Goal: Task Accomplishment & Management: Use online tool/utility

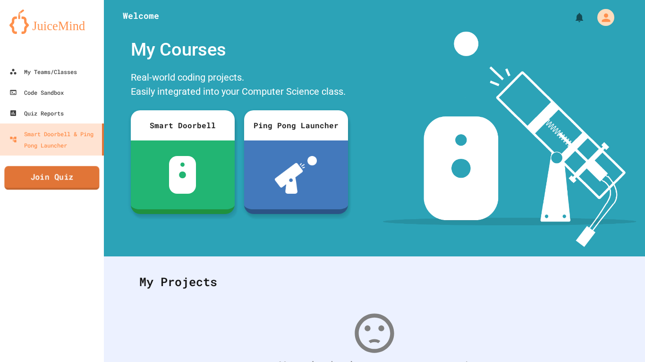
click at [75, 178] on link "Join Quiz" at bounding box center [51, 178] width 95 height 24
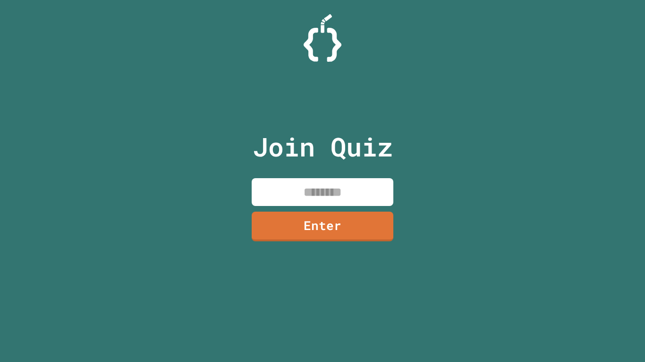
click at [304, 194] on input at bounding box center [323, 192] width 142 height 28
type input "********"
click at [296, 222] on link "Enter" at bounding box center [322, 225] width 144 height 31
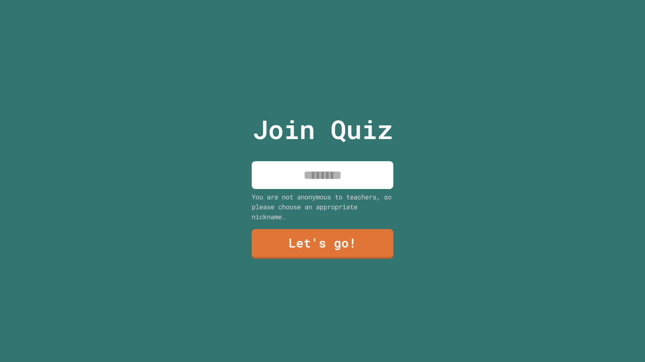
click at [294, 175] on input at bounding box center [323, 175] width 142 height 28
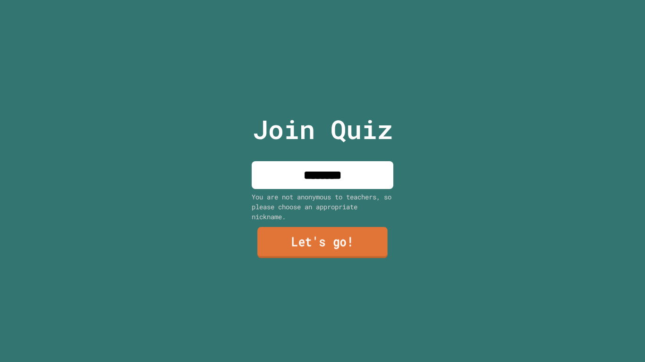
type input "********"
click at [285, 250] on link "Let's go!" at bounding box center [322, 242] width 141 height 31
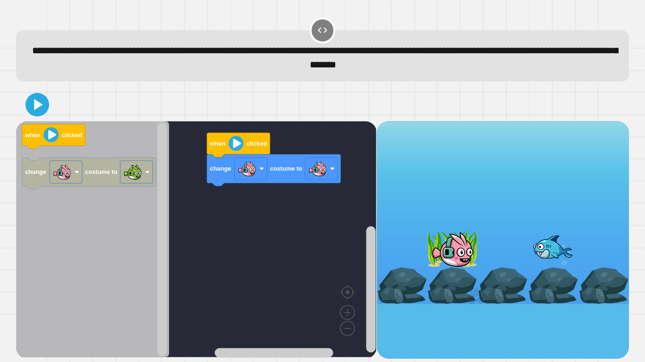
click at [191, 228] on div "change costume to when clicked when clicked change costume to" at bounding box center [196, 240] width 360 height 238
click at [187, 228] on div "change costume to when clicked when clicked change costume to" at bounding box center [196, 240] width 360 height 238
click at [237, 145] on image "Blockly Workspace" at bounding box center [235, 143] width 15 height 15
click at [45, 137] on image "Blockly Workspace" at bounding box center [51, 134] width 15 height 15
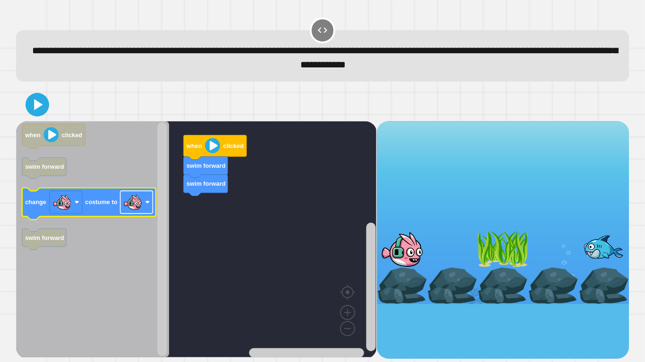
click at [147, 204] on image "Blockly Workspace" at bounding box center [147, 202] width 5 height 5
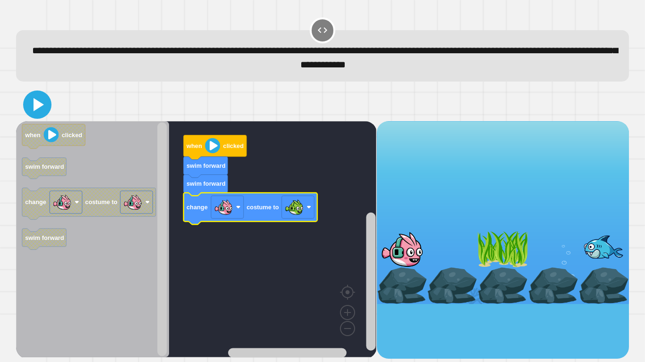
click at [36, 116] on icon at bounding box center [37, 104] width 23 height 23
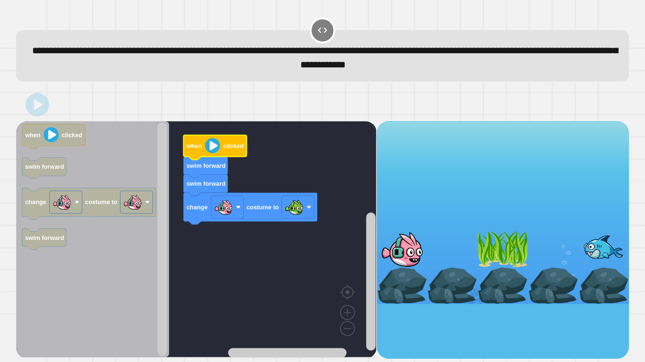
click at [212, 150] on image "Blockly Workspace" at bounding box center [212, 145] width 15 height 15
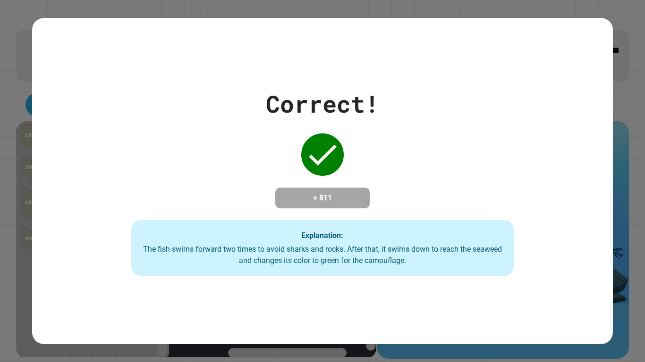
click at [305, 251] on div "The fish swims forward two times to avoid sharks and rocks. After that, it swim…" at bounding box center [323, 255] width 364 height 23
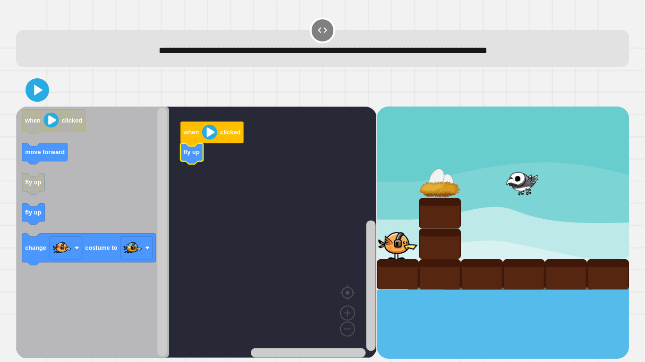
click at [20, 215] on icon "Blockly Workspace" at bounding box center [92, 233] width 153 height 252
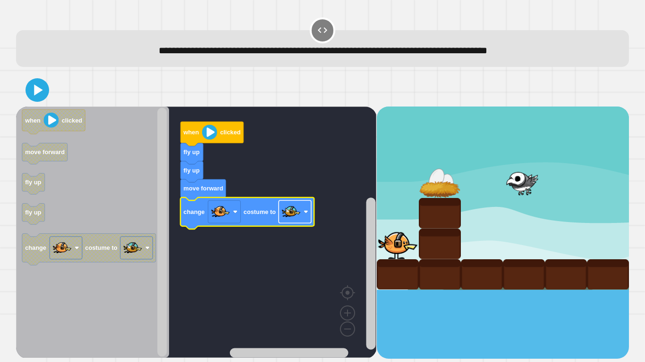
click at [305, 214] on image "Blockly Workspace" at bounding box center [305, 212] width 5 height 5
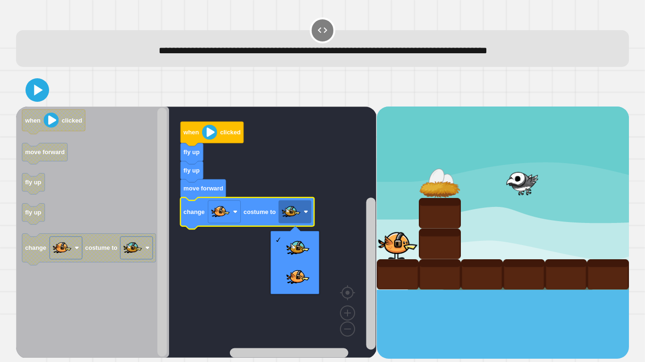
click at [237, 257] on rect "Blockly Workspace" at bounding box center [196, 233] width 360 height 252
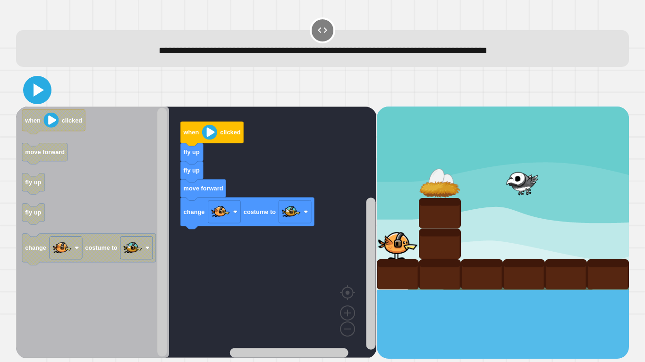
click at [43, 93] on icon at bounding box center [37, 90] width 23 height 23
click at [215, 134] on image "Blockly Workspace" at bounding box center [209, 132] width 15 height 15
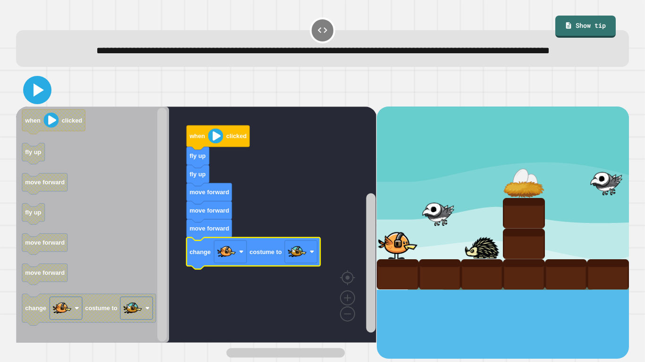
click at [42, 101] on icon at bounding box center [37, 90] width 23 height 23
click at [220, 143] on image "Blockly Workspace" at bounding box center [215, 135] width 15 height 15
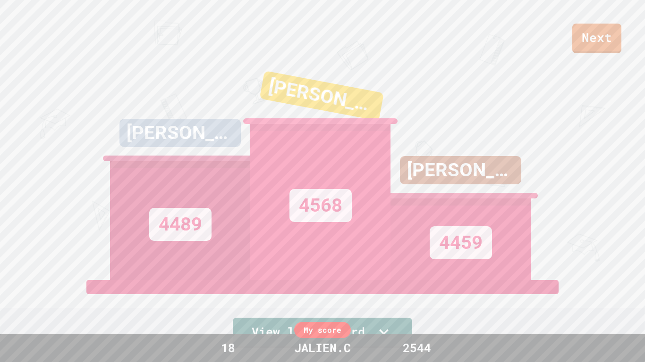
click at [596, 34] on link "Next" at bounding box center [596, 39] width 49 height 30
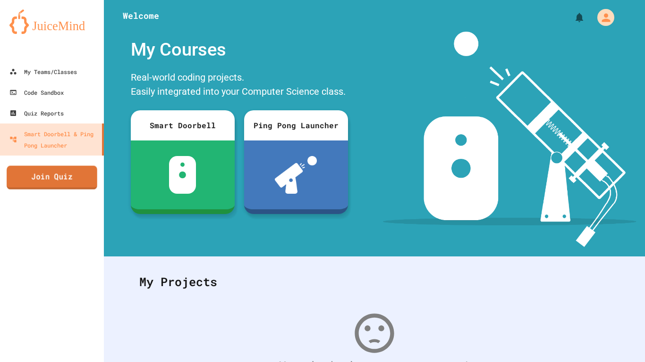
click at [30, 182] on link "Join Quiz" at bounding box center [52, 178] width 91 height 24
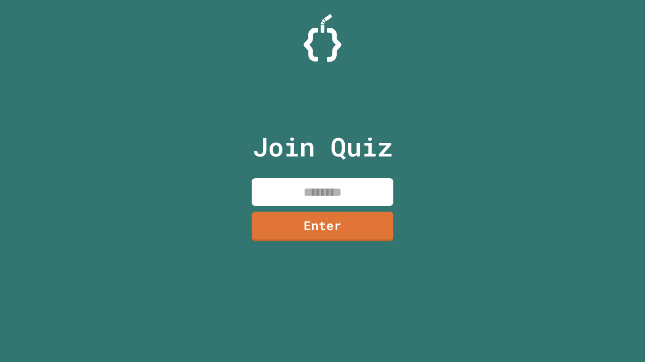
click at [265, 193] on input at bounding box center [323, 192] width 142 height 28
type input "********"
click at [296, 225] on link "Enter" at bounding box center [322, 225] width 142 height 31
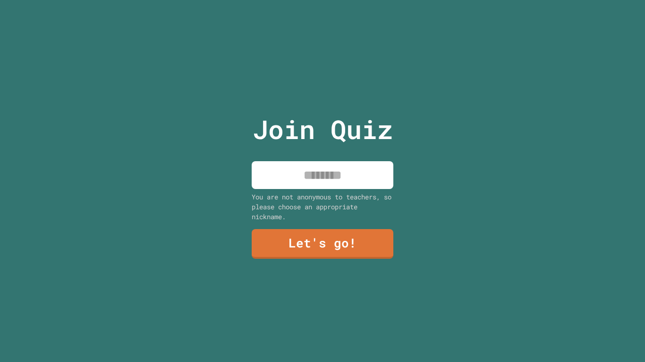
click at [317, 194] on div "You are not anonymous to teachers, so please choose an appropriate nickname." at bounding box center [323, 207] width 142 height 30
click at [290, 171] on input at bounding box center [323, 175] width 142 height 28
type input "********"
click at [308, 233] on link "Let's go!" at bounding box center [322, 243] width 143 height 31
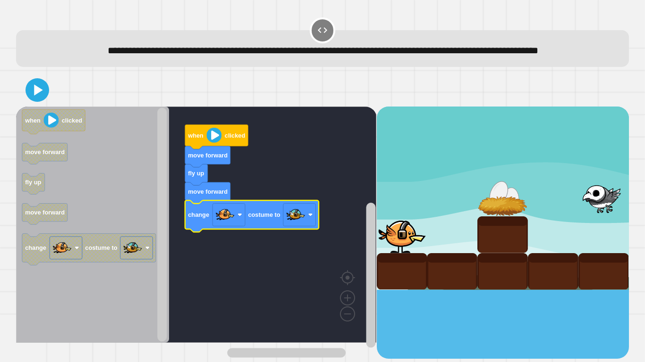
click at [36, 100] on icon at bounding box center [37, 90] width 19 height 19
click at [211, 143] on image "Blockly Workspace" at bounding box center [214, 135] width 15 height 15
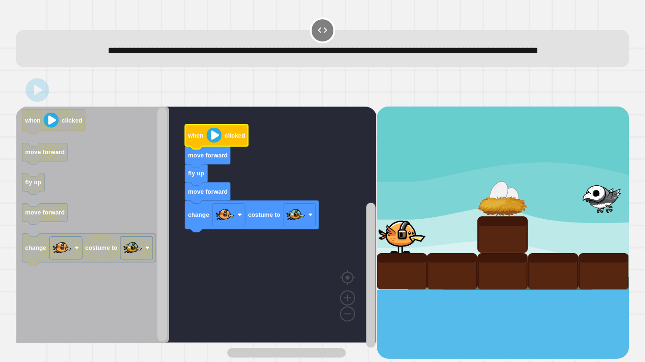
click at [210, 142] on icon "Blockly Workspace" at bounding box center [216, 137] width 63 height 25
click at [210, 143] on icon "Blockly Workspace" at bounding box center [216, 137] width 63 height 25
click at [215, 143] on image "Blockly Workspace" at bounding box center [214, 135] width 15 height 15
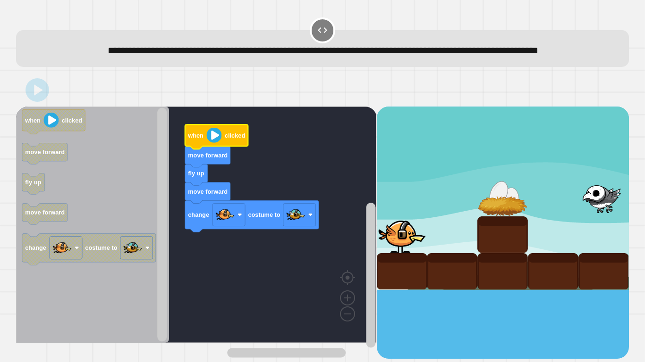
click at [215, 143] on image "Blockly Workspace" at bounding box center [214, 135] width 15 height 15
click at [213, 143] on image "Blockly Workspace" at bounding box center [214, 135] width 15 height 15
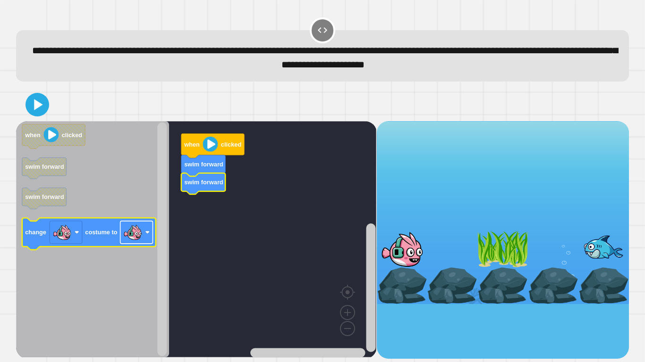
click at [147, 235] on image "Blockly Workspace" at bounding box center [147, 232] width 5 height 5
click at [80, 221] on icon "Blockly Workspace" at bounding box center [89, 234] width 134 height 32
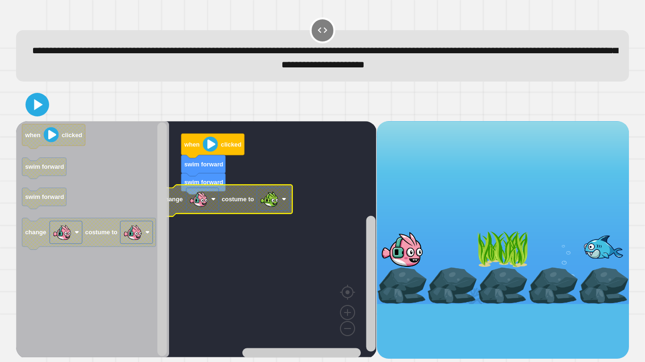
click at [40, 110] on icon at bounding box center [37, 104] width 19 height 19
click at [216, 140] on image "Blockly Workspace" at bounding box center [210, 144] width 15 height 15
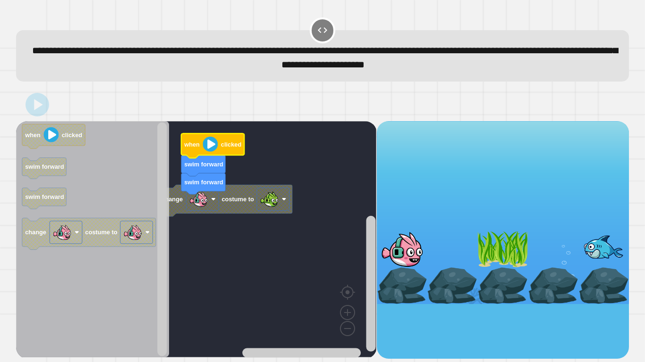
click at [210, 136] on icon "Blockly Workspace" at bounding box center [212, 146] width 63 height 25
click at [207, 145] on image "Blockly Workspace" at bounding box center [210, 144] width 15 height 15
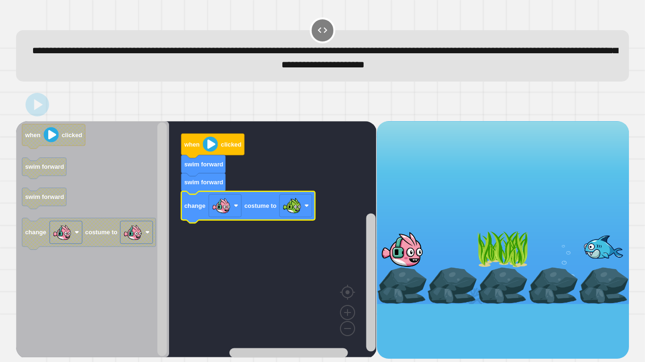
click at [212, 144] on image "Blockly Workspace" at bounding box center [210, 144] width 15 height 15
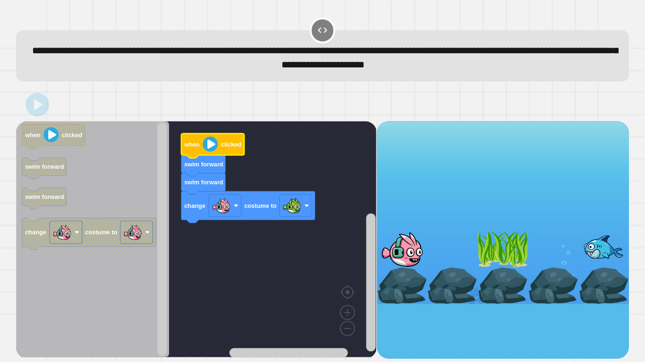
click at [210, 142] on image "Blockly Workspace" at bounding box center [210, 144] width 15 height 15
click at [207, 138] on icon "Blockly Workspace" at bounding box center [212, 146] width 63 height 25
click at [206, 136] on icon "Blockly Workspace" at bounding box center [212, 146] width 63 height 25
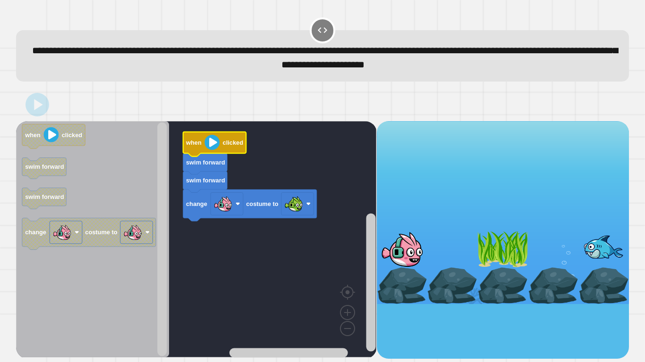
click at [207, 140] on image "Blockly Workspace" at bounding box center [211, 142] width 15 height 15
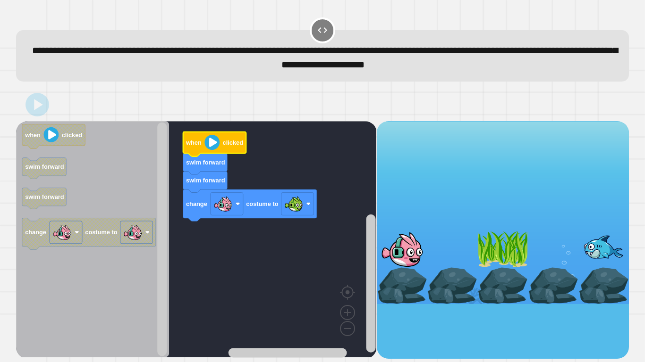
click at [206, 138] on image "Blockly Workspace" at bounding box center [211, 142] width 15 height 15
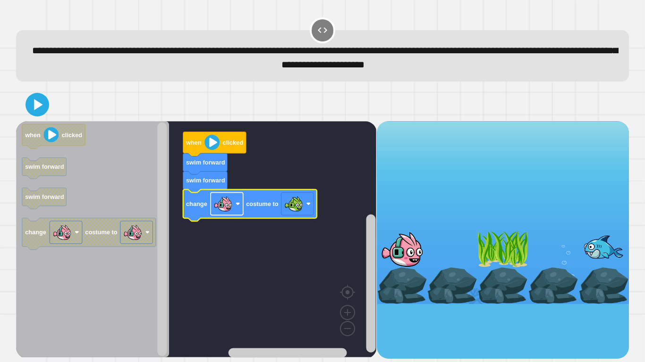
click at [231, 207] on image "Blockly Workspace" at bounding box center [223, 203] width 19 height 19
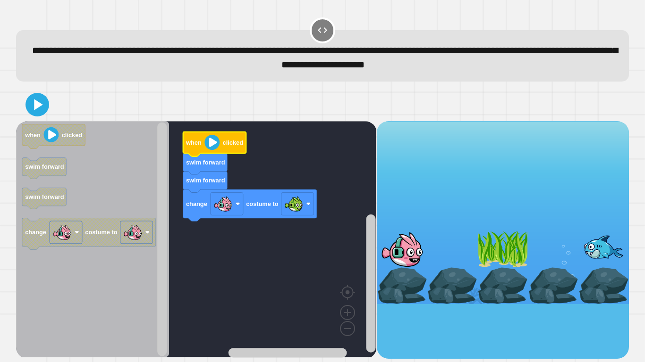
click at [203, 142] on icon "Blockly Workspace" at bounding box center [214, 144] width 63 height 25
click at [42, 107] on icon at bounding box center [38, 104] width 8 height 11
click at [216, 140] on image "Blockly Workspace" at bounding box center [211, 142] width 15 height 15
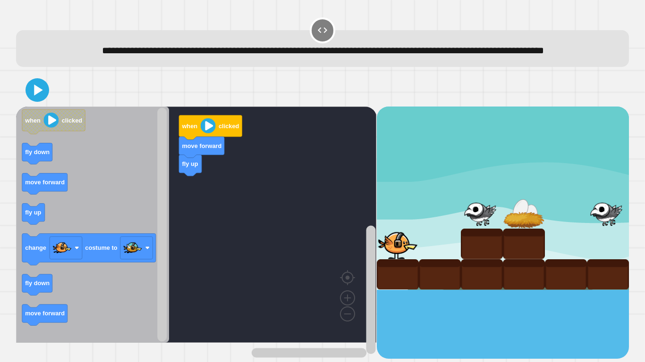
click at [45, 232] on icon "Blockly Workspace" at bounding box center [92, 225] width 153 height 236
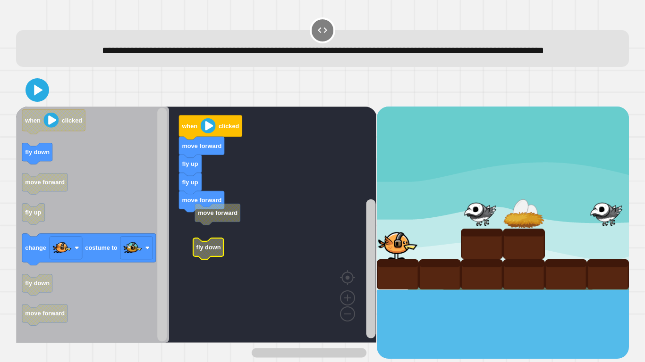
click at [207, 242] on rect "Blockly Workspace" at bounding box center [196, 225] width 360 height 236
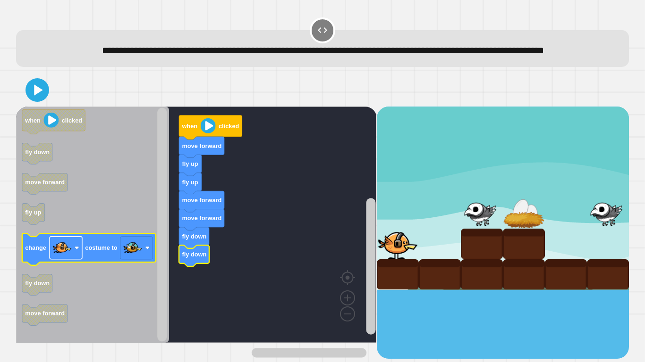
click at [78, 260] on rect "Blockly Workspace" at bounding box center [66, 248] width 33 height 23
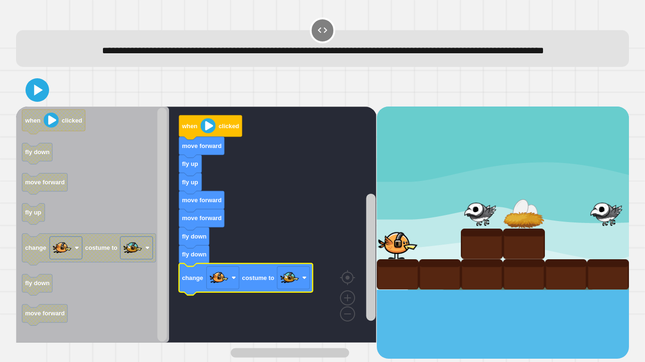
click at [197, 140] on icon "Blockly Workspace" at bounding box center [210, 127] width 63 height 25
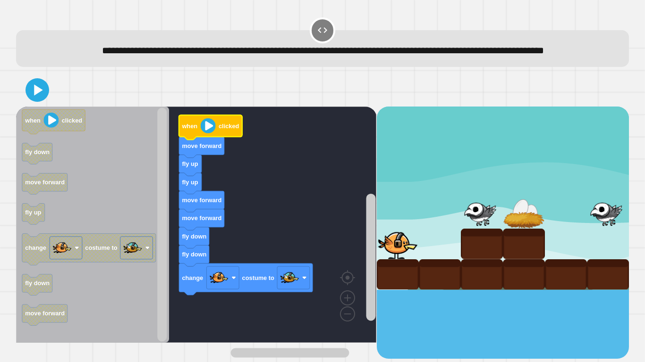
click at [201, 134] on image "Blockly Workspace" at bounding box center [208, 125] width 15 height 15
click at [41, 100] on icon at bounding box center [37, 90] width 19 height 19
click at [197, 140] on icon "Blockly Workspace" at bounding box center [210, 127] width 63 height 25
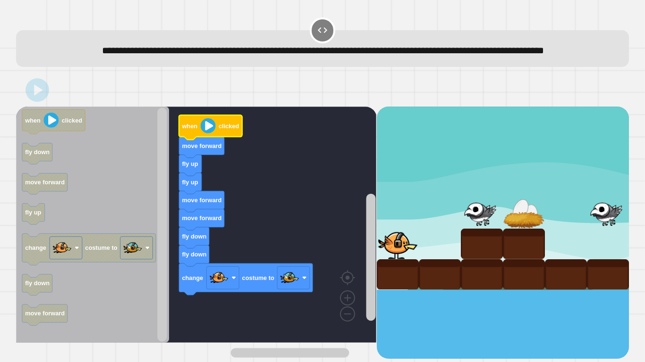
click at [197, 140] on icon "Blockly Workspace" at bounding box center [210, 127] width 63 height 25
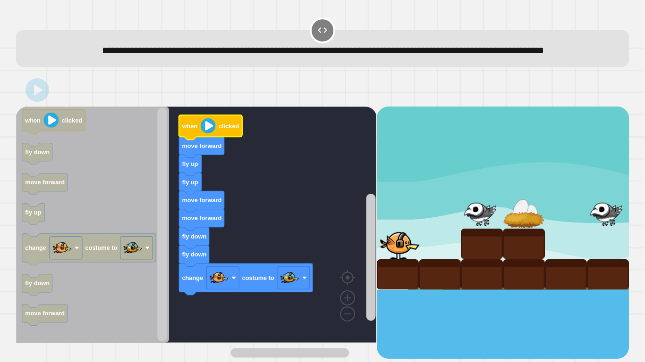
click at [197, 140] on icon "Blockly Workspace" at bounding box center [210, 127] width 63 height 25
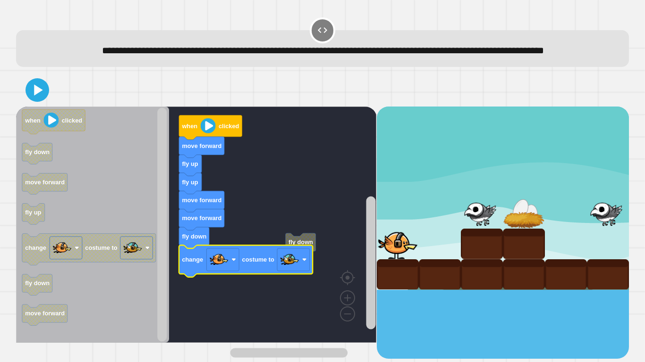
click at [44, 100] on icon at bounding box center [37, 90] width 19 height 19
click at [207, 134] on image "Blockly Workspace" at bounding box center [208, 125] width 15 height 15
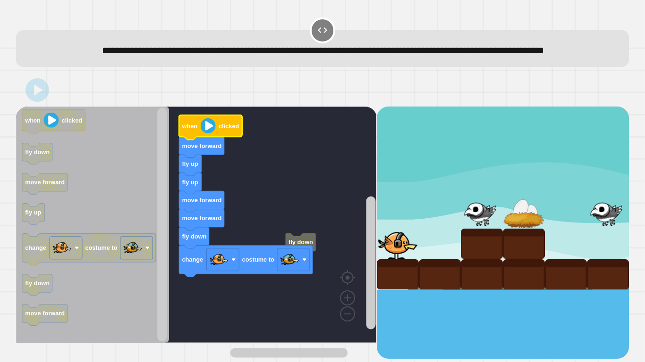
click at [207, 134] on image "Blockly Workspace" at bounding box center [208, 125] width 15 height 15
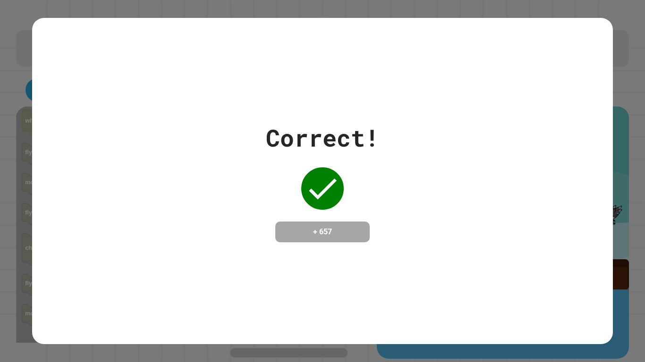
click at [207, 143] on div "Correct! + 657" at bounding box center [322, 181] width 580 height 122
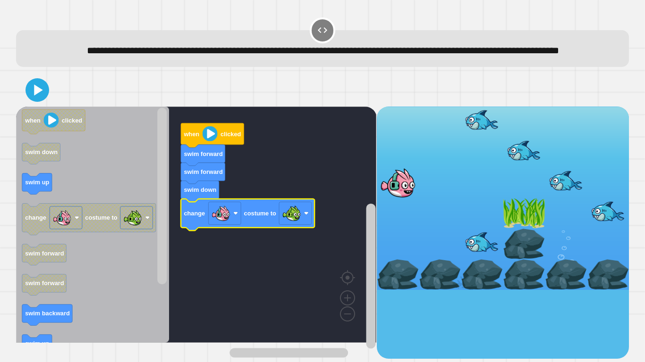
click at [40, 100] on icon at bounding box center [37, 90] width 19 height 19
click at [205, 142] on image "Blockly Workspace" at bounding box center [209, 133] width 15 height 15
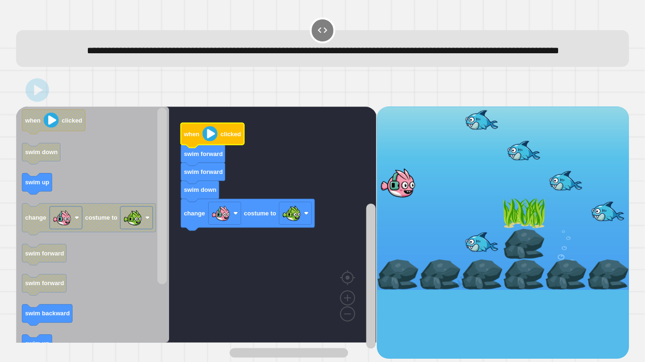
click at [205, 142] on image "Blockly Workspace" at bounding box center [209, 133] width 15 height 15
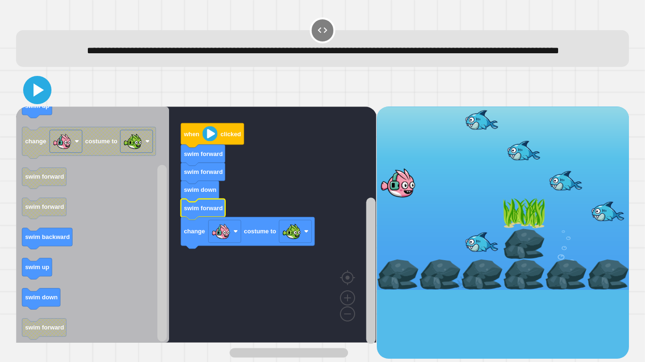
click at [42, 101] on icon at bounding box center [37, 90] width 23 height 23
click at [210, 142] on image "Blockly Workspace" at bounding box center [209, 133] width 15 height 15
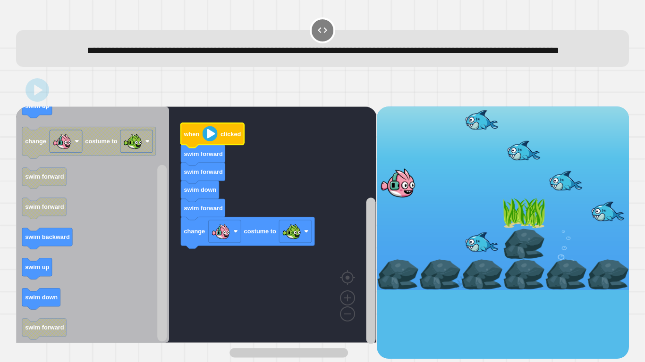
click at [210, 142] on image "Blockly Workspace" at bounding box center [209, 133] width 15 height 15
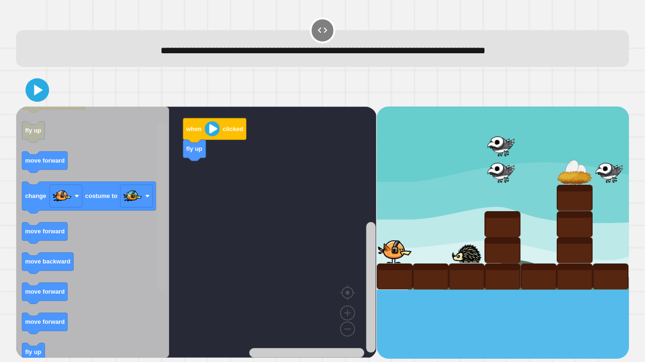
click at [160, 216] on rect "Blockly Workspace" at bounding box center [161, 206] width 9 height 168
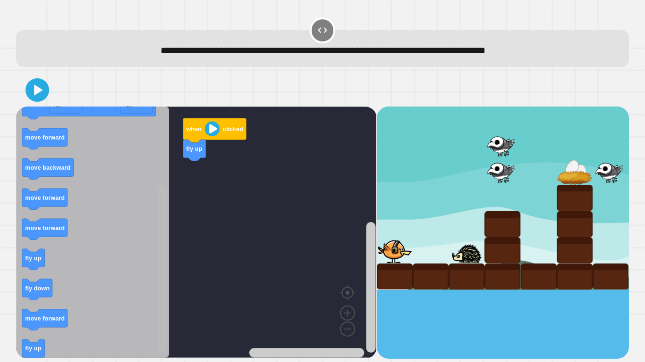
click at [158, 270] on rect "Blockly Workspace" at bounding box center [161, 269] width 9 height 168
click at [20, 262] on icon "Blockly Workspace" at bounding box center [92, 233] width 153 height 252
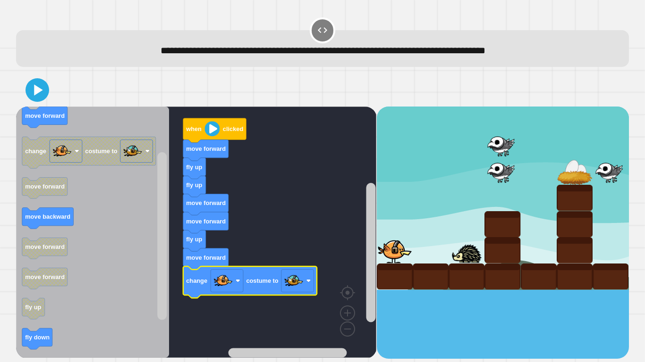
click at [40, 94] on icon at bounding box center [37, 90] width 19 height 19
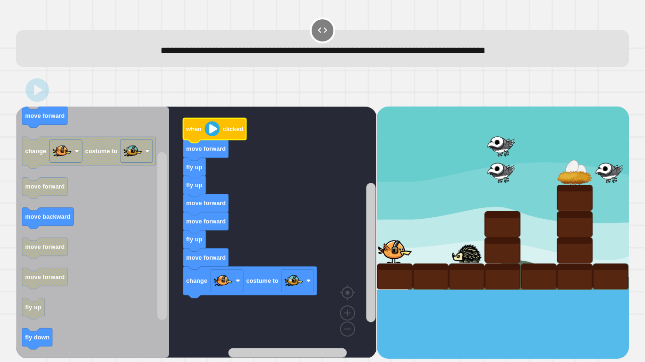
click at [211, 127] on image "Blockly Workspace" at bounding box center [212, 128] width 15 height 15
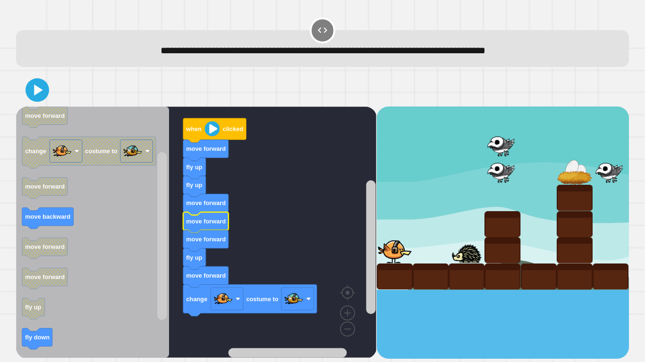
click at [38, 92] on icon at bounding box center [38, 89] width 8 height 11
click at [216, 132] on image "Blockly Workspace" at bounding box center [212, 128] width 15 height 15
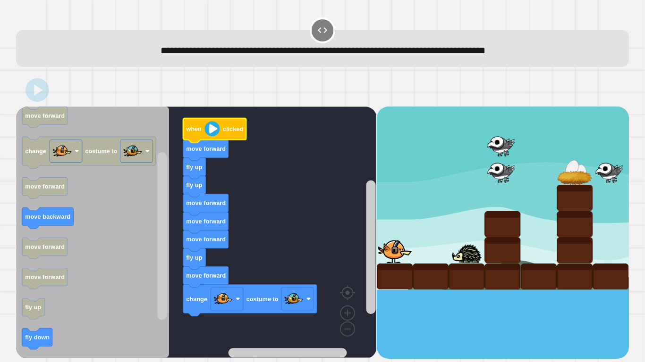
click at [216, 132] on image "Blockly Workspace" at bounding box center [212, 128] width 15 height 15
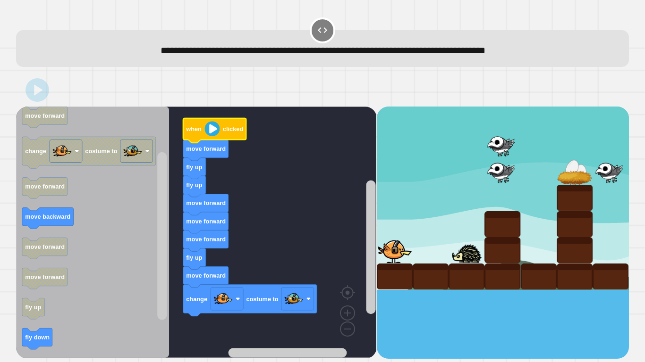
click at [216, 132] on image "Blockly Workspace" at bounding box center [212, 128] width 15 height 15
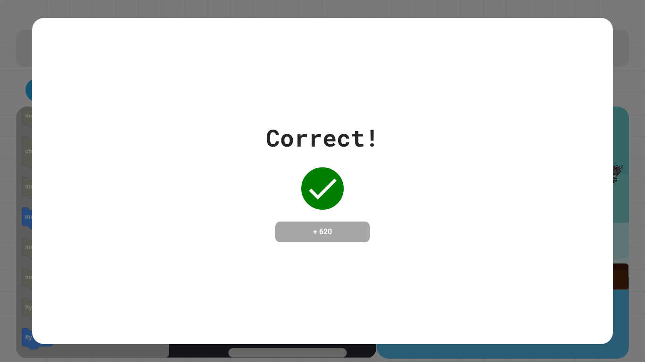
click at [216, 132] on div "Correct! + 620" at bounding box center [322, 181] width 580 height 122
click at [326, 303] on div "Correct! + 620" at bounding box center [322, 181] width 580 height 326
click at [310, 294] on div "Correct! + 620" at bounding box center [322, 181] width 580 height 326
click at [223, 132] on div "Correct! + 620" at bounding box center [322, 181] width 580 height 122
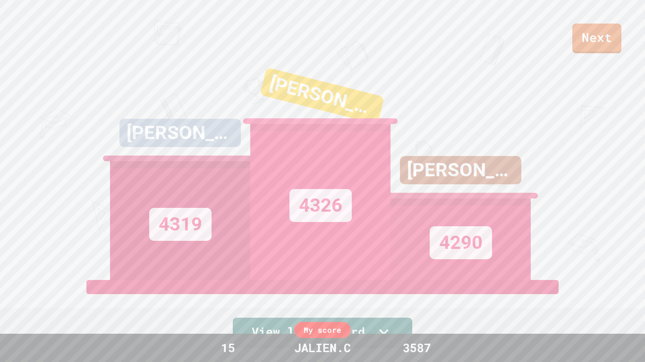
click at [372, 99] on div "TRISTAN WELLS" at bounding box center [322, 95] width 125 height 57
click at [598, 34] on link "Next" at bounding box center [596, 39] width 49 height 30
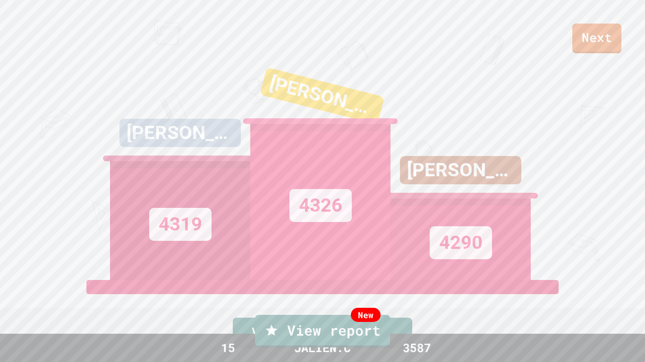
click at [374, 328] on link "New View report" at bounding box center [322, 331] width 135 height 33
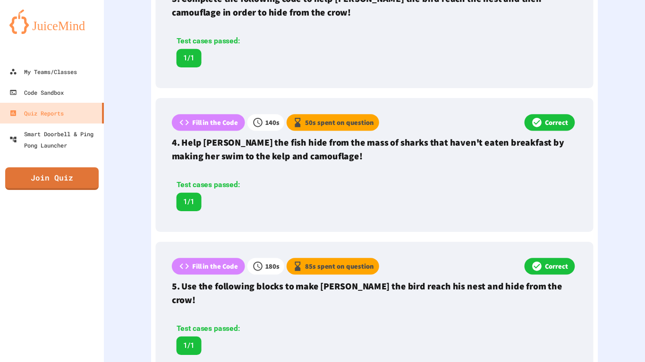
scroll to position [663, 0]
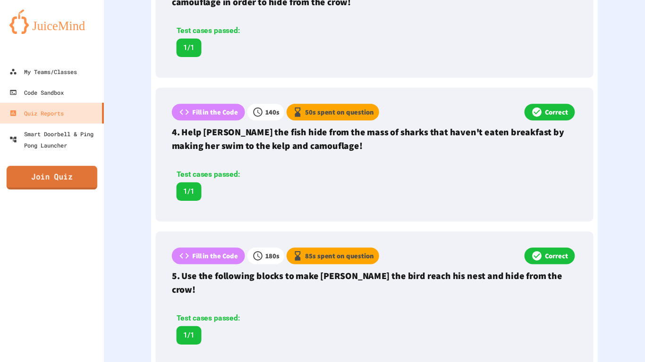
click at [61, 172] on link "Join Quiz" at bounding box center [52, 178] width 91 height 24
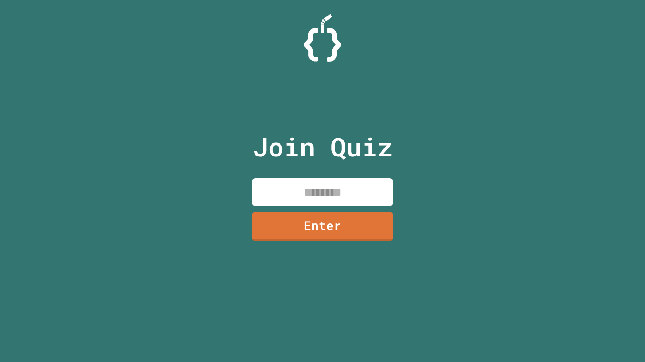
click at [306, 194] on input at bounding box center [323, 192] width 142 height 28
paste input "********"
type input "********"
click at [296, 230] on link "Enter" at bounding box center [322, 225] width 140 height 31
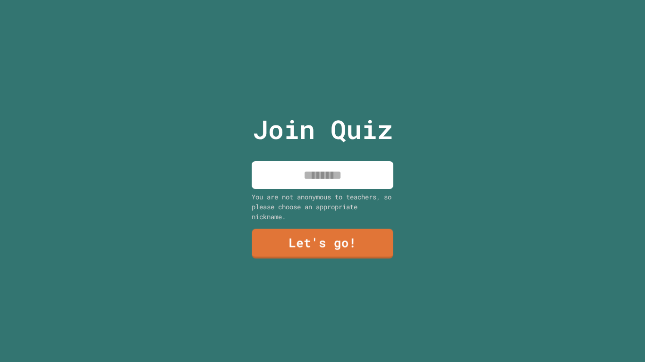
click at [293, 164] on input at bounding box center [323, 175] width 142 height 28
type input "********"
click at [309, 254] on link "Let's go!" at bounding box center [322, 243] width 143 height 31
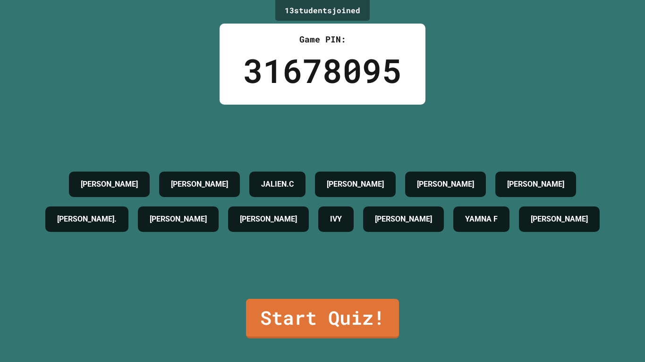
click at [584, 356] on div "13 student s joined Game PIN: 31678095 [PERSON_NAME] [PERSON_NAME].C [PERSON_NA…" at bounding box center [322, 181] width 645 height 362
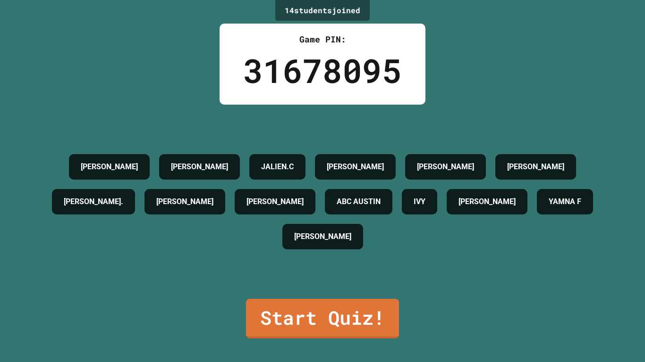
click at [352, 307] on link "Start Quiz!" at bounding box center [322, 319] width 153 height 40
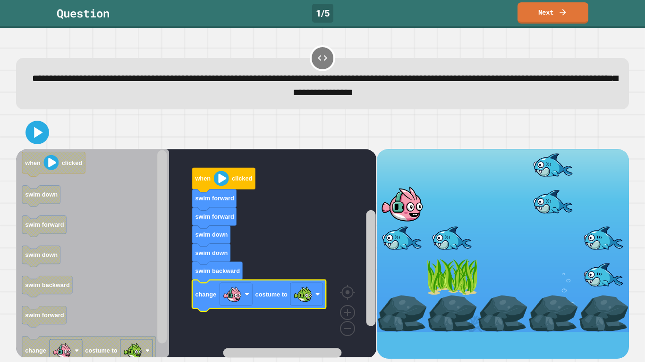
click at [34, 128] on icon at bounding box center [37, 132] width 19 height 19
click at [232, 177] on text "clicked" at bounding box center [242, 178] width 20 height 7
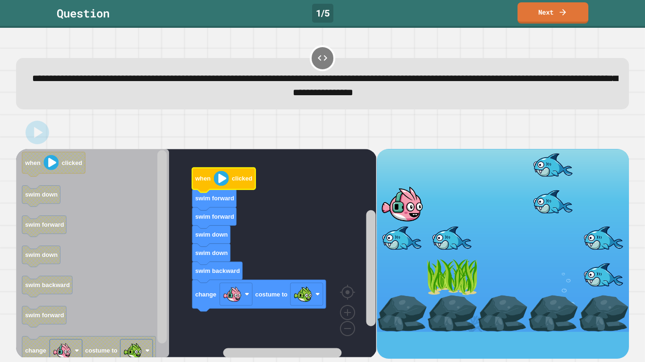
click at [211, 179] on icon "Blockly Workspace" at bounding box center [223, 180] width 63 height 25
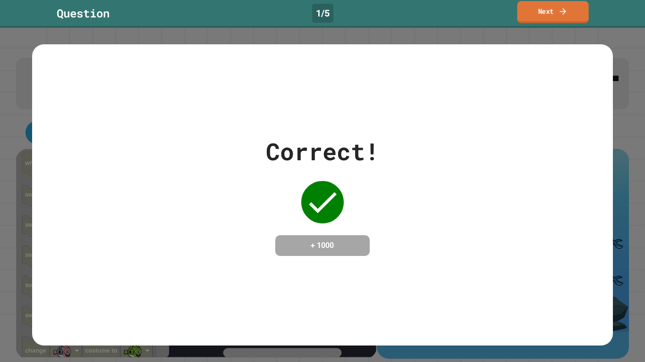
click at [550, 6] on link "Next" at bounding box center [552, 12] width 71 height 22
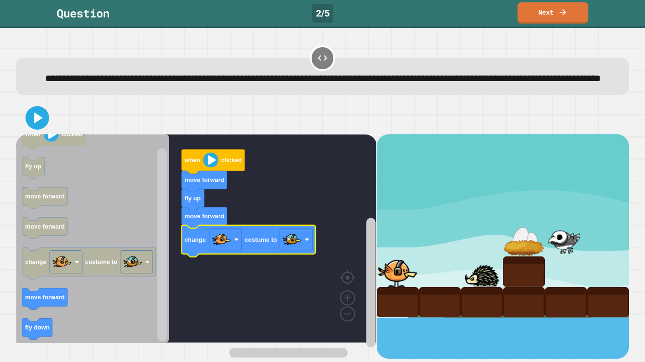
click at [43, 127] on icon at bounding box center [37, 118] width 19 height 19
click at [204, 168] on image "Blockly Workspace" at bounding box center [210, 159] width 15 height 15
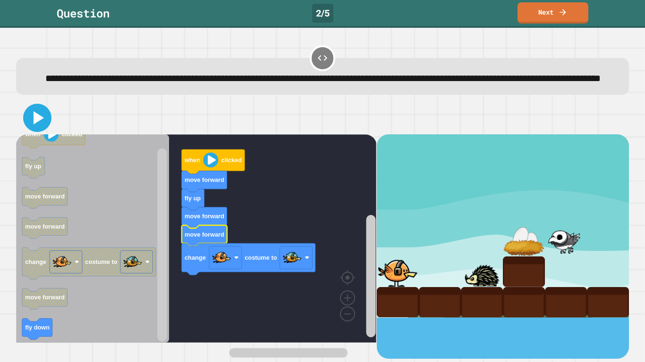
click at [28, 129] on icon at bounding box center [37, 118] width 23 height 23
click at [210, 168] on image "Blockly Workspace" at bounding box center [210, 159] width 15 height 15
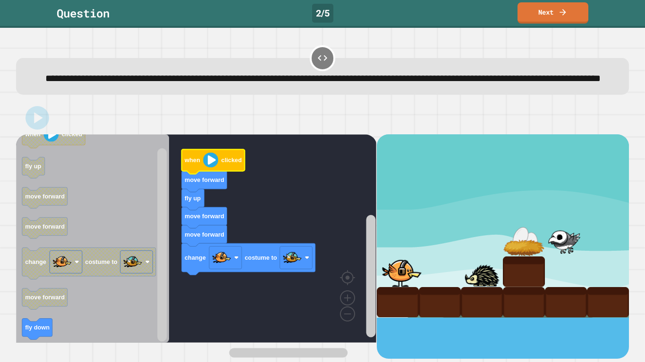
click at [210, 168] on image "Blockly Workspace" at bounding box center [210, 159] width 15 height 15
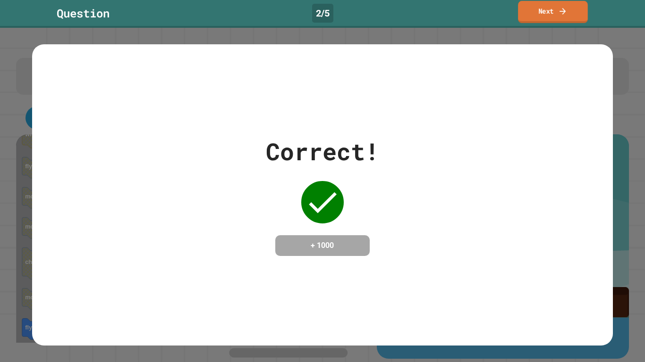
click at [525, 4] on link "Next" at bounding box center [553, 12] width 70 height 22
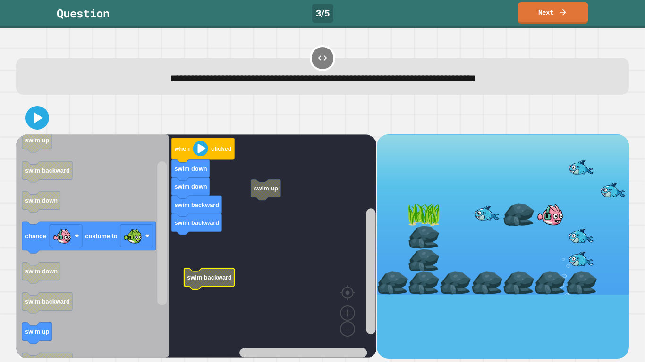
click at [43, 323] on icon "Blockly Workspace" at bounding box center [92, 246] width 153 height 224
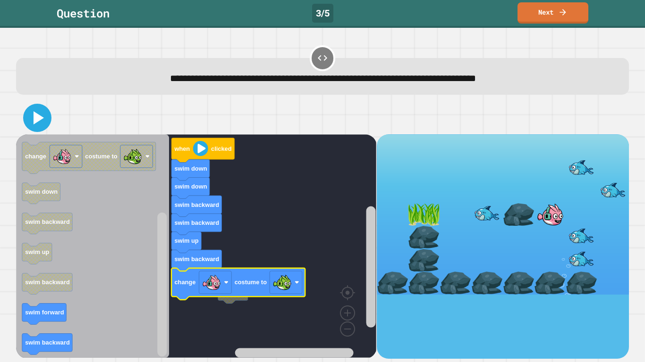
click at [42, 124] on icon at bounding box center [37, 118] width 23 height 23
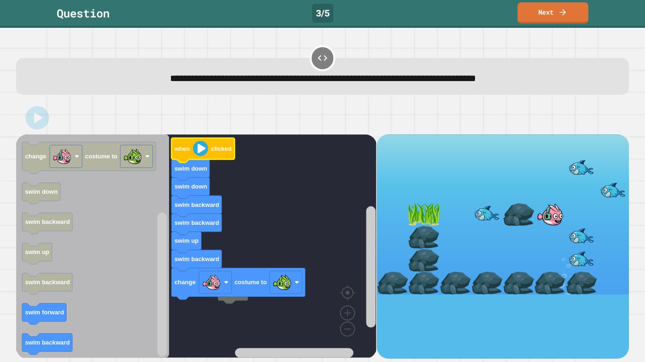
click at [207, 145] on image "Blockly Workspace" at bounding box center [200, 148] width 15 height 15
click at [201, 147] on image "Blockly Workspace" at bounding box center [200, 148] width 15 height 15
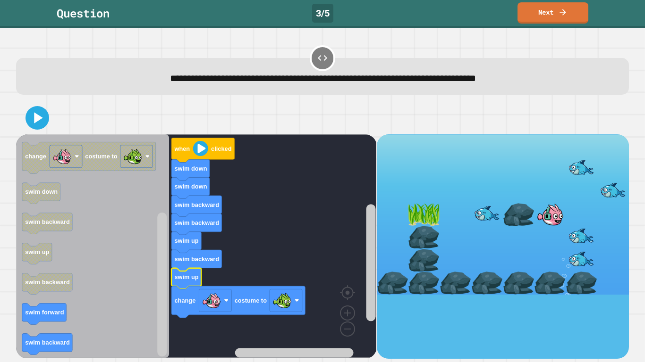
click at [67, 332] on icon "Blockly Workspace" at bounding box center [92, 246] width 153 height 224
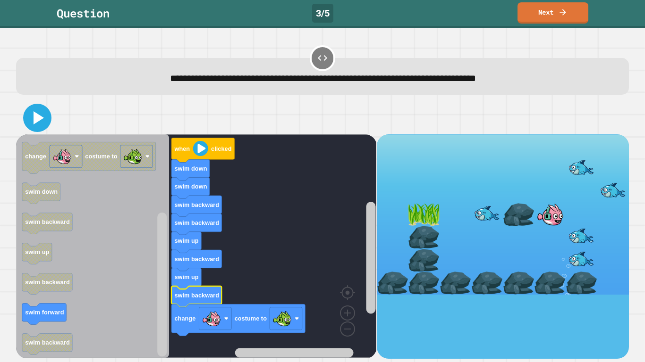
click at [31, 121] on icon at bounding box center [37, 118] width 23 height 23
click at [193, 150] on image "Blockly Workspace" at bounding box center [200, 148] width 15 height 15
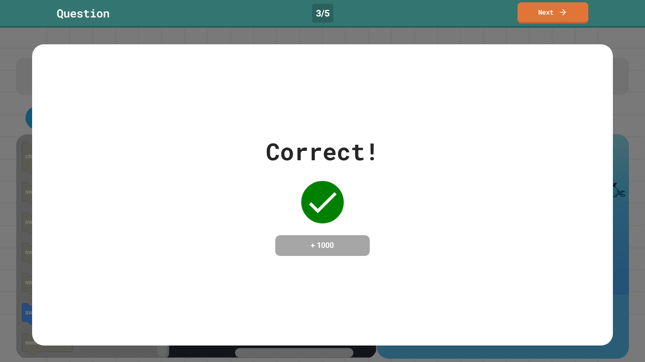
click at [552, 14] on link "Next" at bounding box center [552, 12] width 71 height 21
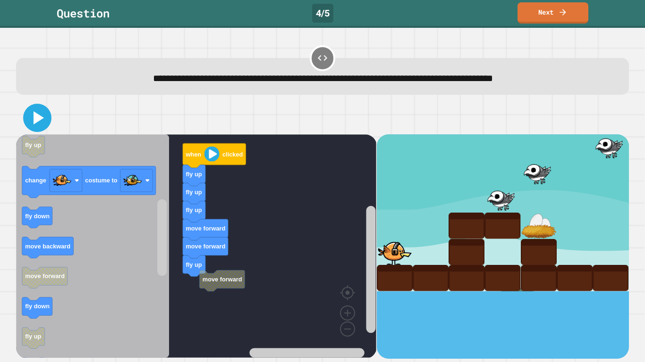
click at [50, 118] on button at bounding box center [37, 118] width 28 height 28
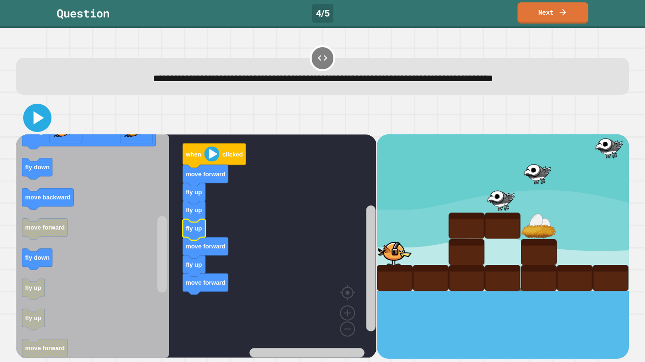
click at [29, 126] on icon at bounding box center [37, 118] width 23 height 23
click at [210, 156] on image "Blockly Workspace" at bounding box center [211, 154] width 15 height 15
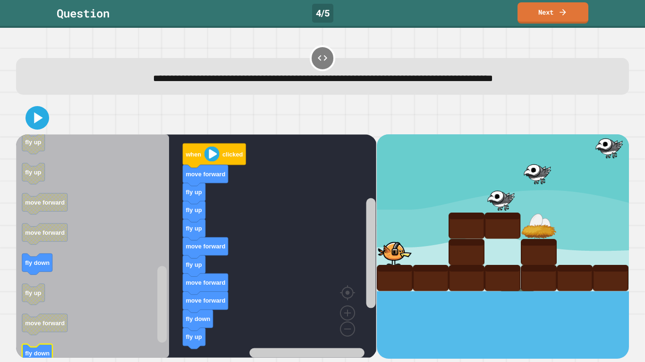
click at [166, 352] on div "when clicked move forward fly up fly up fly up move forward fly up move forward…" at bounding box center [196, 246] width 360 height 225
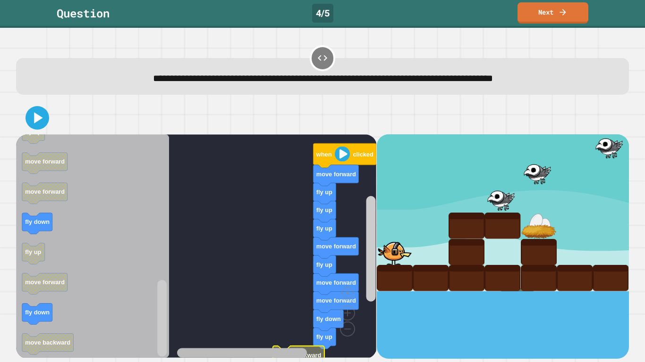
click at [279, 362] on div "when clicked move forward fly up fly up fly up move forward fly up move forward…" at bounding box center [322, 230] width 619 height 264
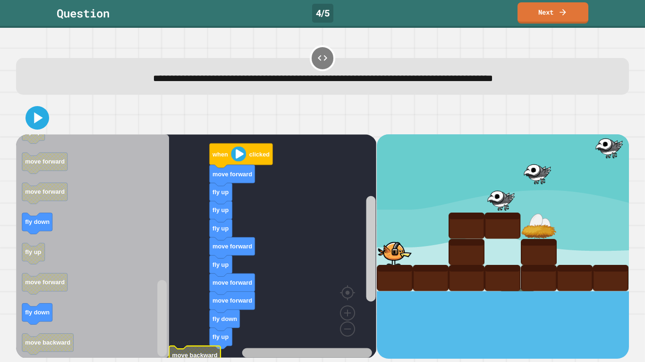
click at [319, 336] on div "when clicked move forward fly up fly up fly up move forward fly up move forward…" at bounding box center [196, 246] width 360 height 225
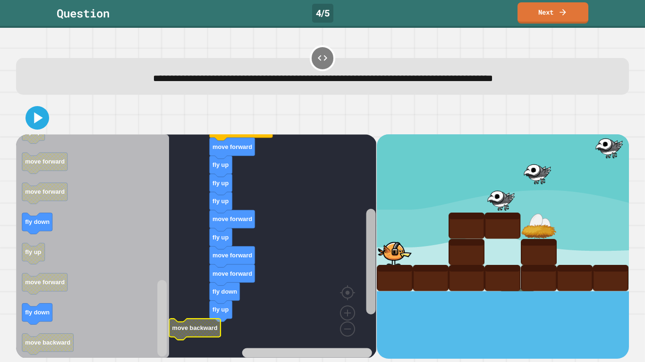
click at [369, 308] on rect "Blockly Workspace" at bounding box center [370, 262] width 9 height 106
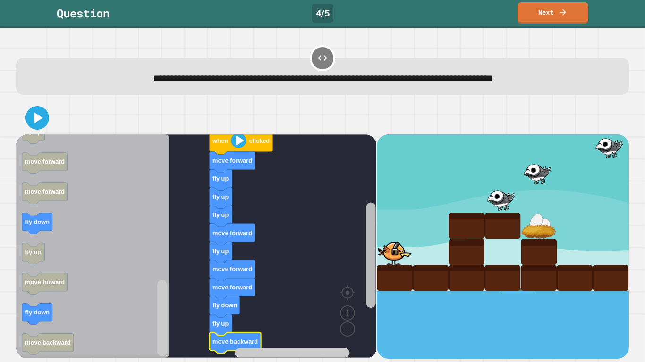
click at [370, 203] on rect "Blockly Workspace" at bounding box center [370, 256] width 9 height 106
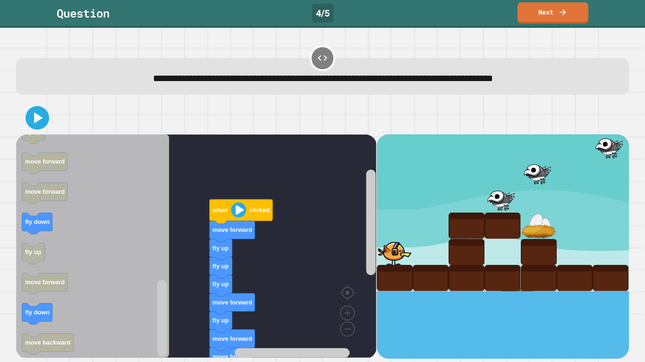
click at [39, 113] on icon at bounding box center [37, 118] width 19 height 19
click at [241, 217] on image "Blockly Workspace" at bounding box center [238, 209] width 15 height 15
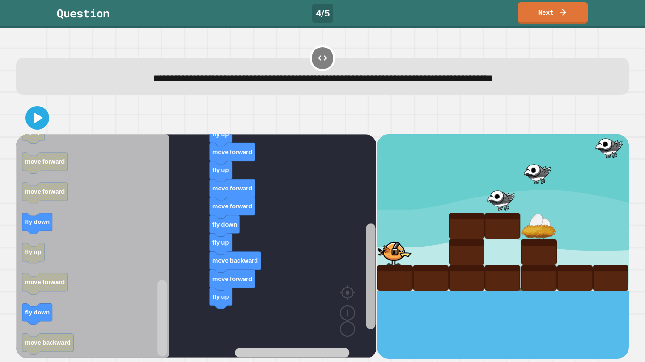
click at [372, 258] on rect "Blockly Workspace" at bounding box center [370, 277] width 9 height 106
click at [26, 121] on icon at bounding box center [37, 118] width 23 height 23
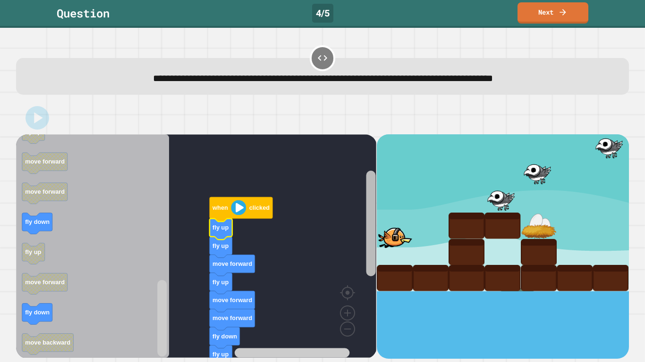
click at [370, 235] on rect "Blockly Workspace" at bounding box center [370, 224] width 9 height 106
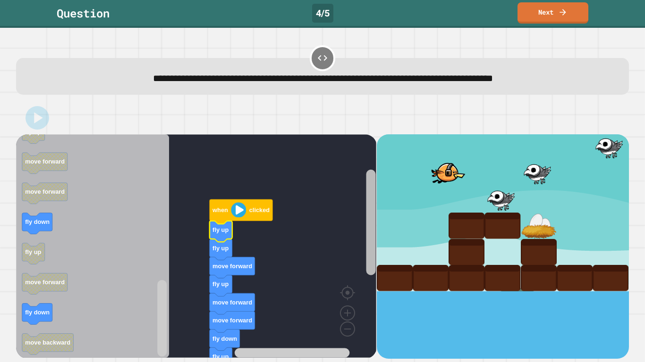
click at [365, 236] on icon "Blockly Workspace" at bounding box center [371, 253] width 12 height 211
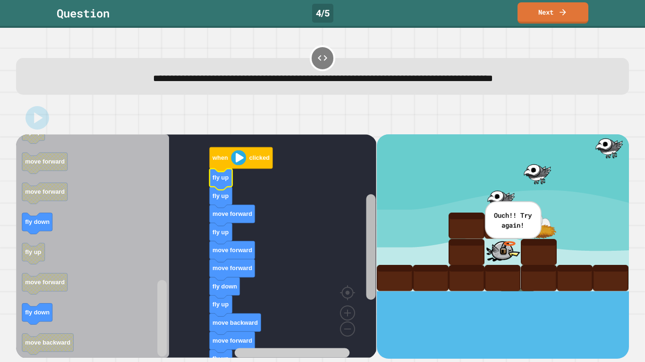
click at [362, 252] on div "when clicked fly up fly up move forward fly up move forward move forward fly do…" at bounding box center [196, 246] width 360 height 225
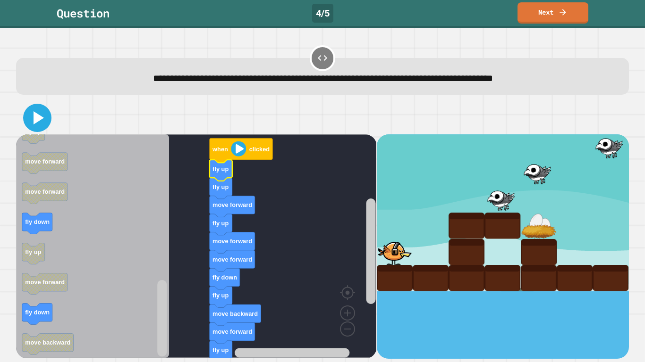
click at [39, 110] on icon at bounding box center [37, 118] width 23 height 23
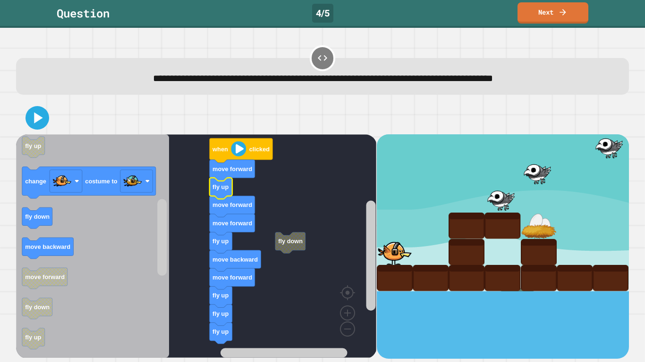
click at [239, 152] on image "Blockly Workspace" at bounding box center [238, 149] width 15 height 15
click at [47, 128] on div at bounding box center [322, 117] width 613 height 33
click at [234, 148] on image "Blockly Workspace" at bounding box center [238, 149] width 15 height 15
click at [233, 148] on image "Blockly Workspace" at bounding box center [238, 149] width 15 height 15
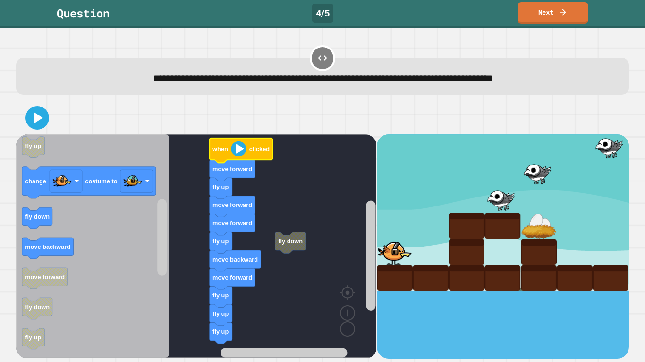
click at [238, 149] on image "Blockly Workspace" at bounding box center [238, 149] width 15 height 15
click at [39, 116] on icon at bounding box center [37, 118] width 23 height 23
click at [233, 148] on image "Blockly Workspace" at bounding box center [238, 149] width 15 height 15
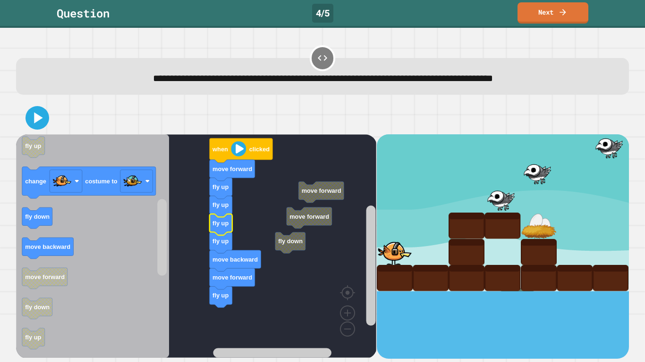
click at [230, 271] on g "fly down move forward move forward when clicked move forward fly up fly up fly …" at bounding box center [200, 246] width 369 height 224
click at [36, 118] on icon at bounding box center [38, 117] width 8 height 11
click at [231, 151] on image "Blockly Workspace" at bounding box center [238, 149] width 15 height 15
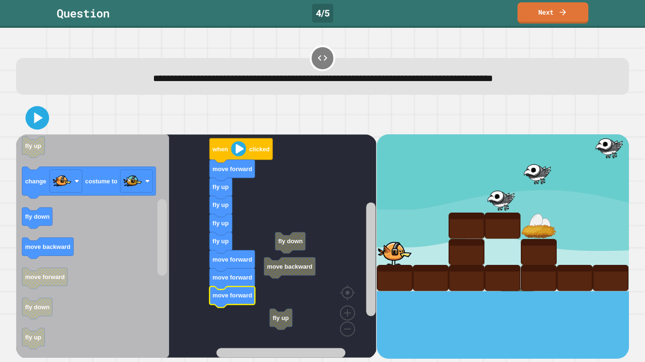
click at [44, 121] on icon at bounding box center [37, 118] width 19 height 19
click at [228, 150] on icon "Blockly Workspace" at bounding box center [241, 150] width 63 height 25
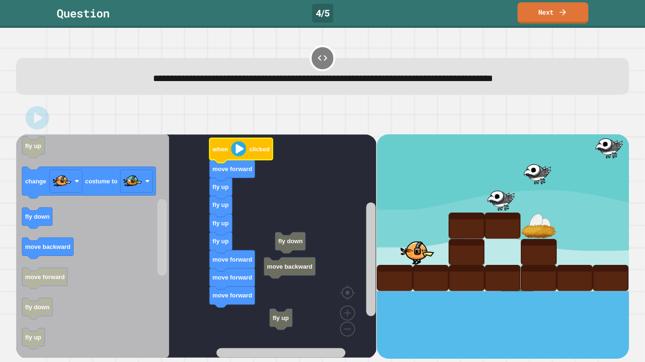
click at [241, 144] on image "Blockly Workspace" at bounding box center [238, 149] width 15 height 15
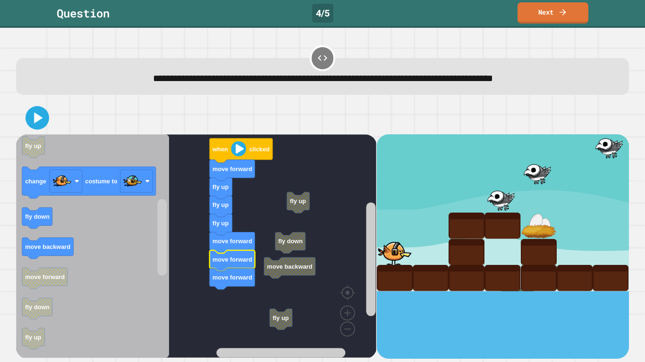
click at [40, 122] on icon at bounding box center [37, 118] width 19 height 19
click at [224, 150] on text "when" at bounding box center [220, 149] width 16 height 7
click at [233, 148] on image "Blockly Workspace" at bounding box center [238, 149] width 15 height 15
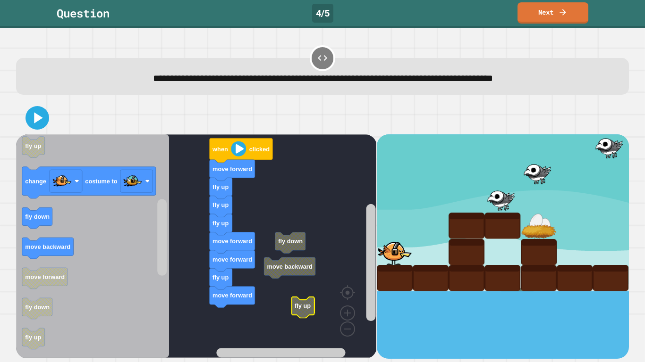
click at [49, 119] on button at bounding box center [37, 118] width 24 height 24
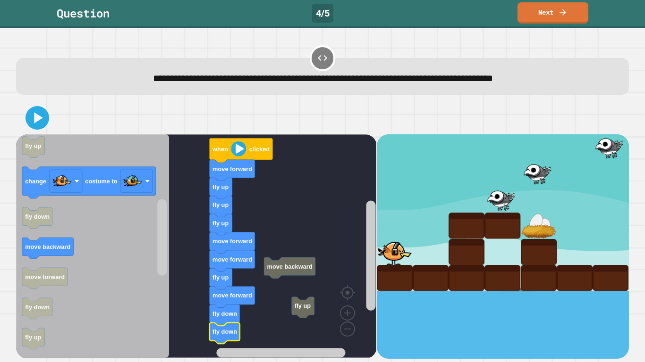
click at [42, 114] on icon at bounding box center [37, 118] width 19 height 19
click at [231, 150] on image "Blockly Workspace" at bounding box center [238, 149] width 15 height 15
click at [37, 108] on icon at bounding box center [37, 118] width 23 height 23
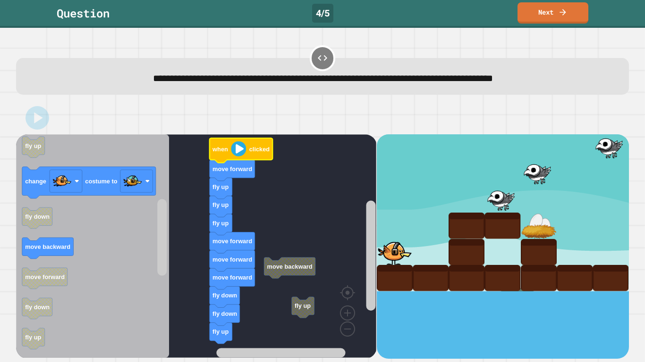
click at [237, 149] on image "Blockly Workspace" at bounding box center [238, 149] width 15 height 15
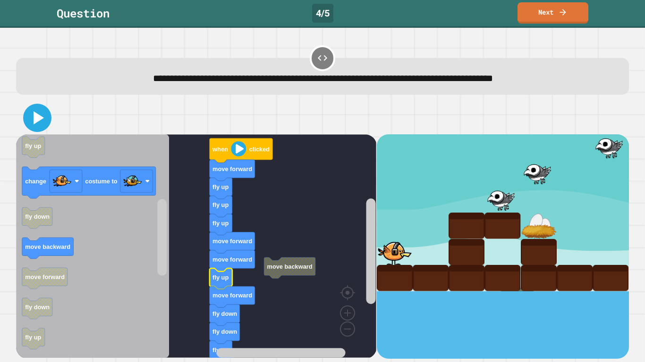
click at [35, 125] on icon at bounding box center [37, 118] width 23 height 23
click at [235, 150] on image "Blockly Workspace" at bounding box center [238, 149] width 15 height 15
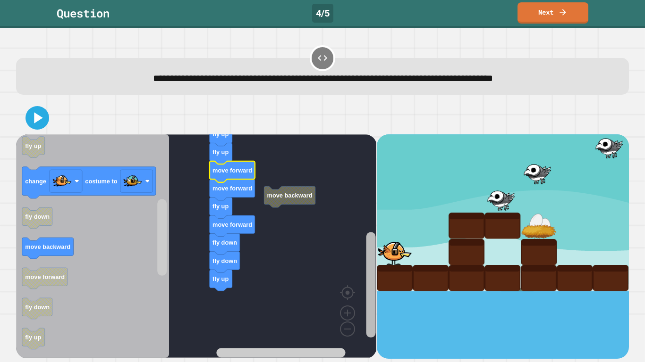
click at [372, 261] on rect "Blockly Workspace" at bounding box center [370, 285] width 9 height 106
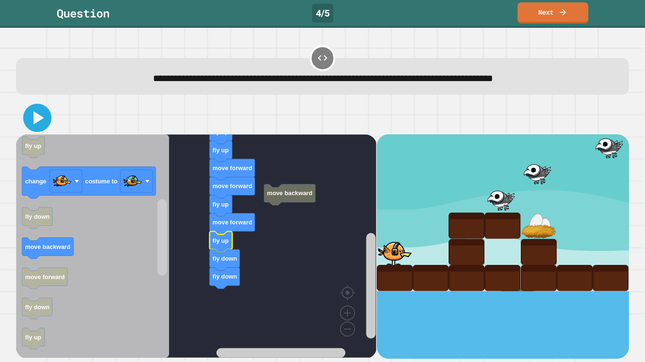
click at [47, 121] on icon at bounding box center [37, 118] width 23 height 23
click at [552, 0] on div "Question 4 / 5 Next" at bounding box center [322, 14] width 645 height 28
click at [549, 4] on link "Next" at bounding box center [552, 11] width 67 height 22
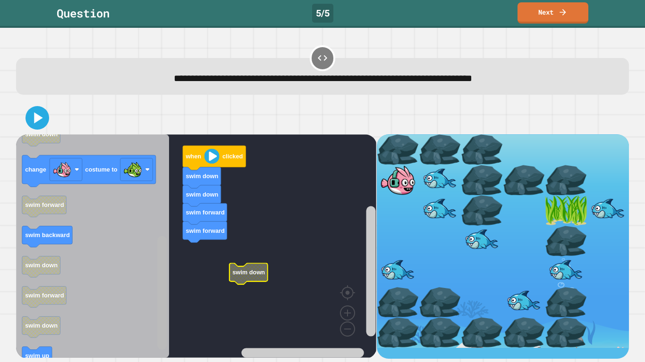
click at [160, 259] on rect "Blockly Workspace" at bounding box center [161, 293] width 9 height 114
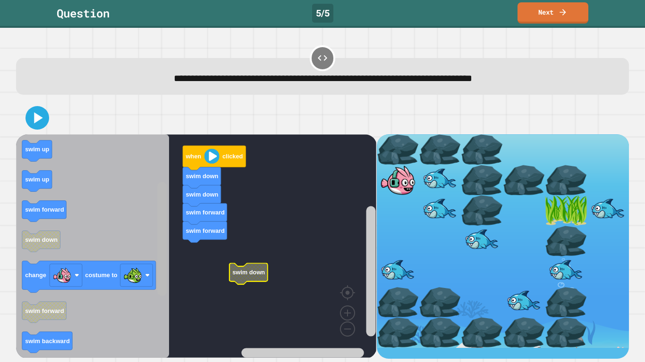
click at [169, 205] on div "when clicked swim down swim down swim forward swim forward swim down when click…" at bounding box center [196, 246] width 360 height 225
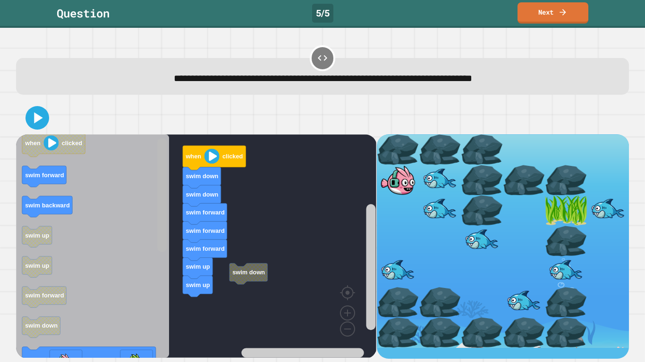
click at [177, 171] on div "swim down when clicked swim down swim down swim forward swim forward swim forwa…" at bounding box center [196, 246] width 360 height 225
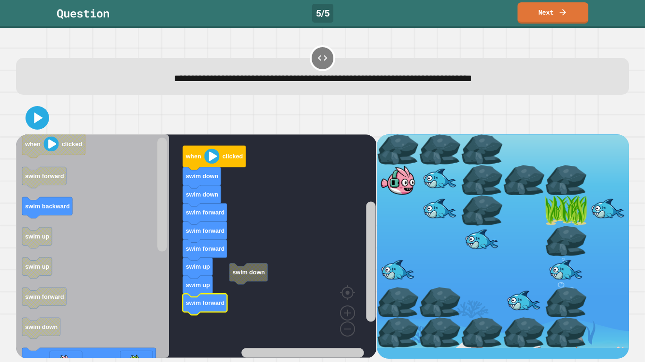
click at [40, 120] on icon at bounding box center [38, 117] width 8 height 11
click at [209, 156] on image "Blockly Workspace" at bounding box center [211, 156] width 15 height 15
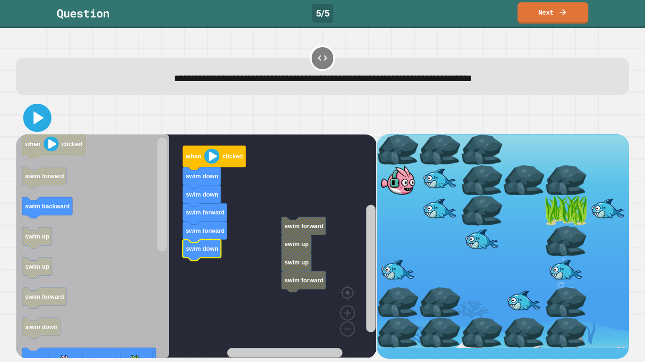
click at [48, 118] on icon at bounding box center [37, 118] width 23 height 23
click at [204, 149] on icon "Blockly Workspace" at bounding box center [214, 158] width 63 height 25
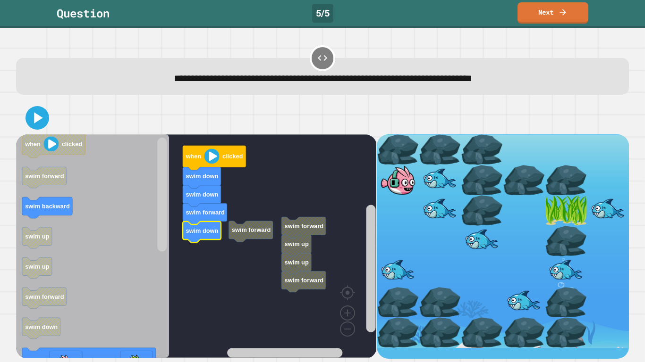
click at [18, 127] on div at bounding box center [322, 117] width 613 height 33
click at [26, 122] on icon at bounding box center [37, 118] width 23 height 23
click at [204, 150] on image "Blockly Workspace" at bounding box center [211, 156] width 15 height 15
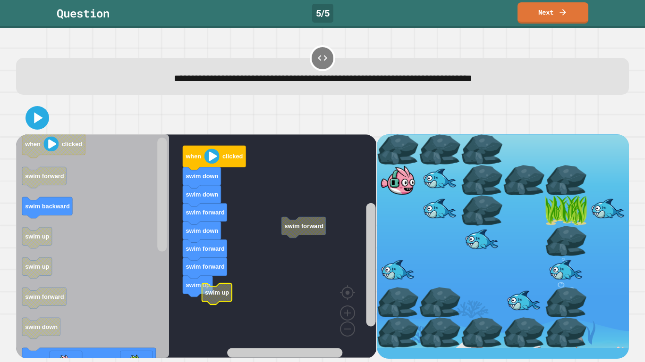
click at [234, 280] on rect "Blockly Workspace" at bounding box center [196, 246] width 360 height 224
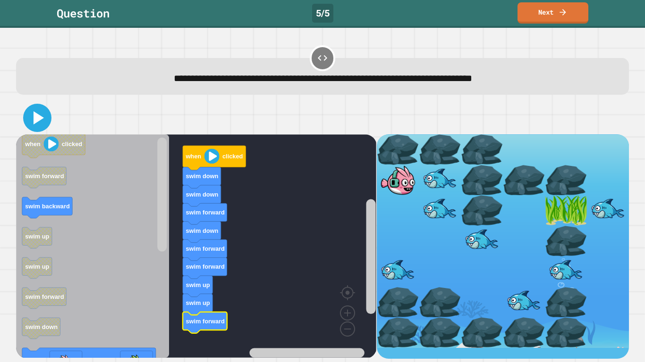
click at [27, 122] on icon at bounding box center [37, 118] width 23 height 23
click at [203, 150] on icon "Blockly Workspace" at bounding box center [214, 158] width 63 height 25
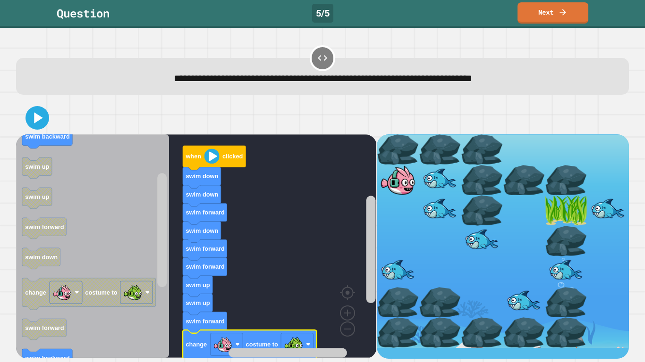
click at [215, 153] on image "Blockly Workspace" at bounding box center [211, 156] width 15 height 15
click at [39, 124] on icon at bounding box center [37, 118] width 19 height 19
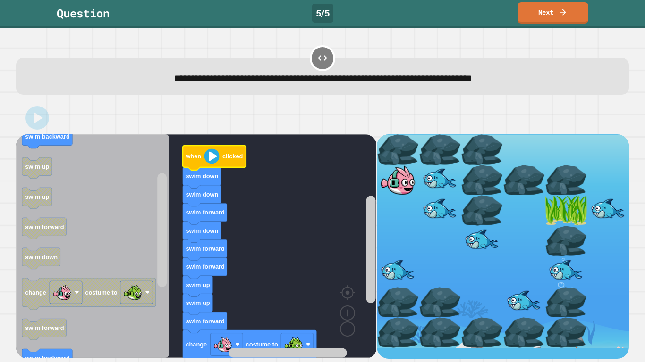
click at [215, 153] on image "Blockly Workspace" at bounding box center [211, 156] width 15 height 15
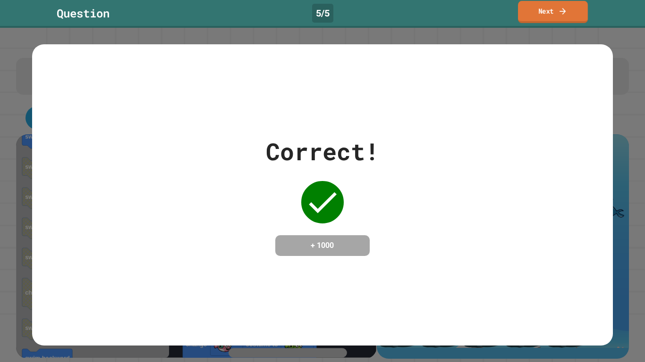
click at [546, 6] on link "Next" at bounding box center [553, 12] width 70 height 22
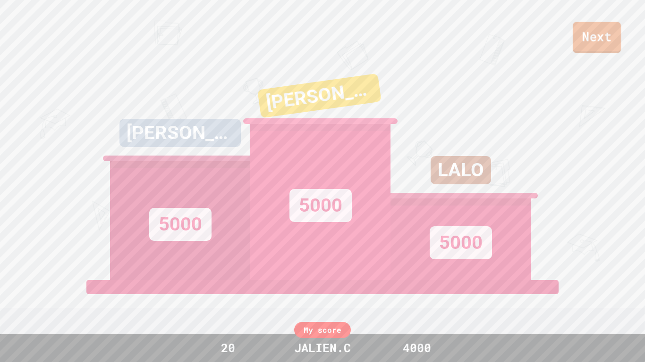
click at [606, 30] on link "Next" at bounding box center [596, 37] width 48 height 31
